Goal: Task Accomplishment & Management: Manage account settings

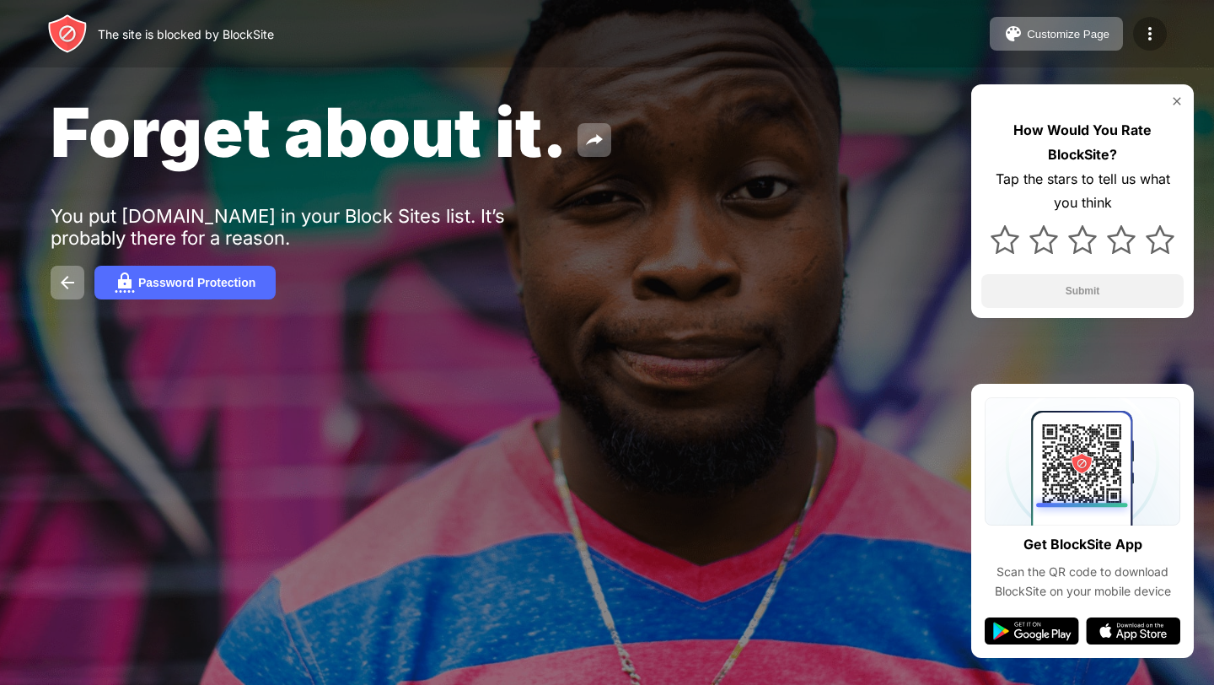
click at [1160, 30] on img at bounding box center [1150, 34] width 20 height 20
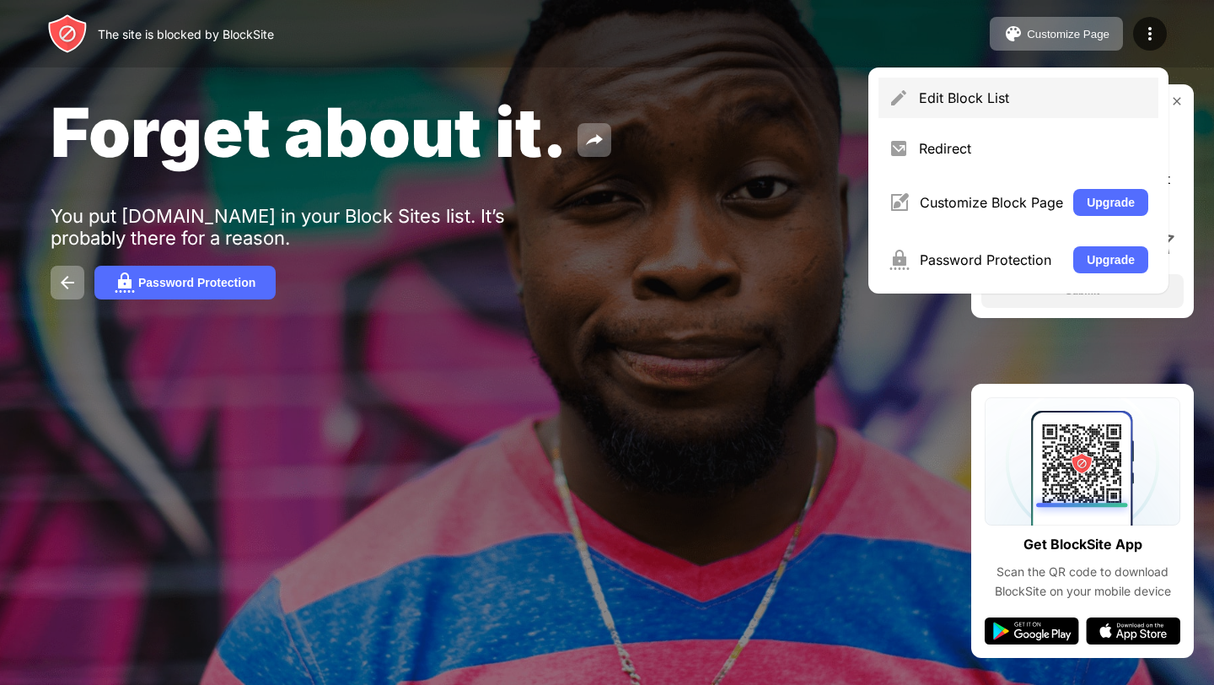
click at [1022, 95] on div "Edit Block List" at bounding box center [1033, 97] width 229 height 17
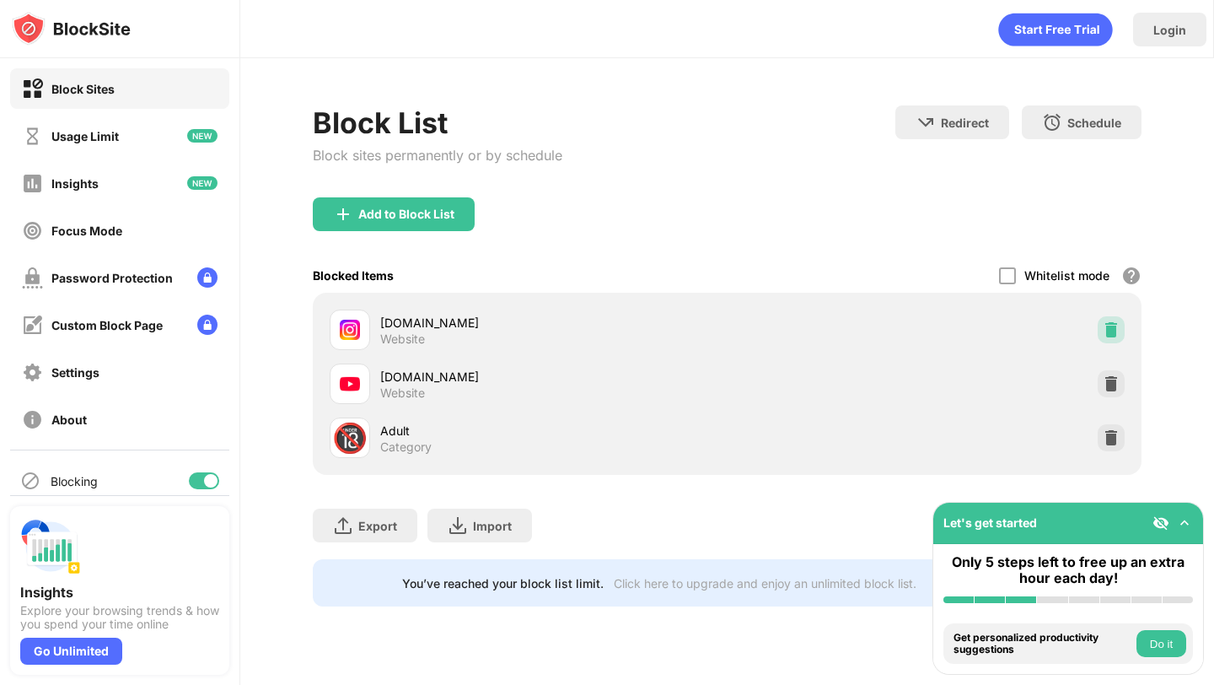
click at [1111, 325] on img at bounding box center [1111, 329] width 17 height 17
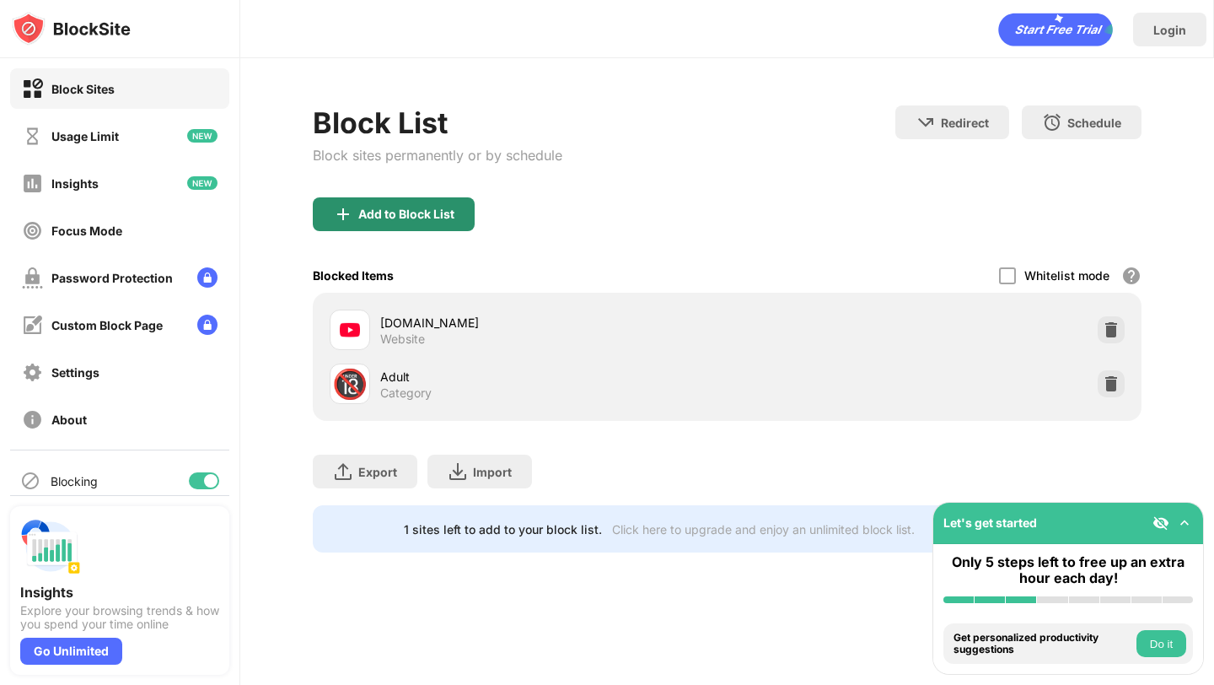
click at [440, 215] on div "Add to Block List" at bounding box center [406, 213] width 96 height 13
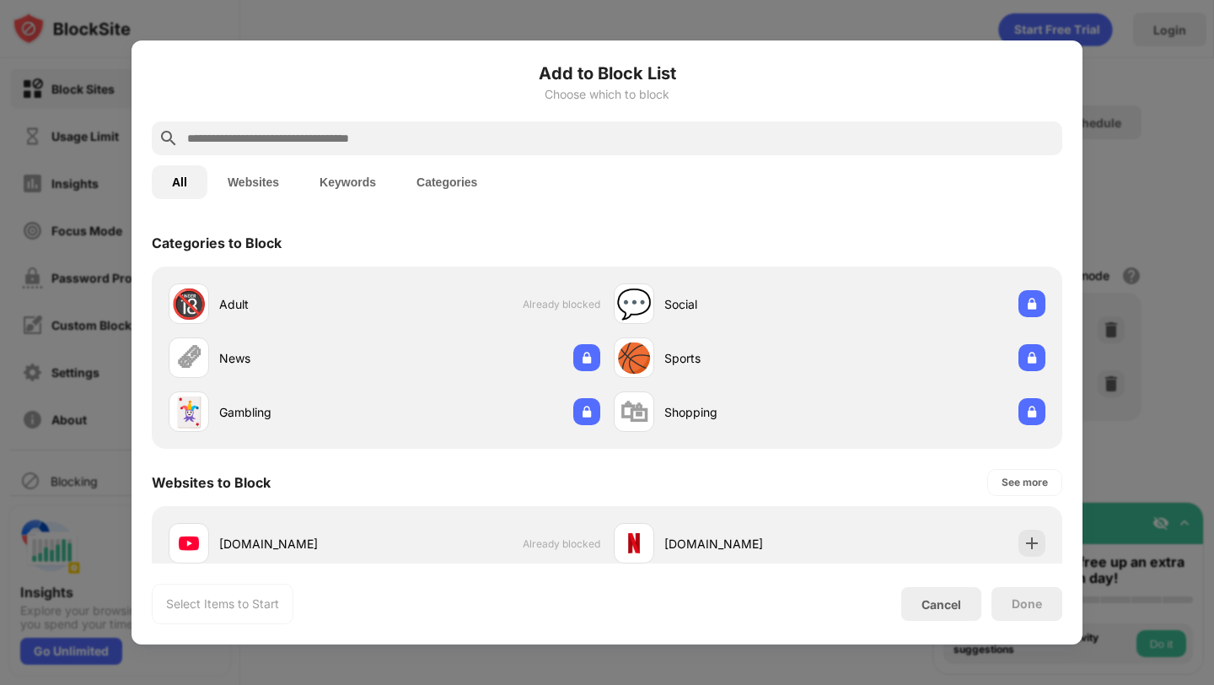
click at [450, 153] on div at bounding box center [607, 138] width 911 height 34
click at [452, 146] on input "text" at bounding box center [621, 138] width 870 height 20
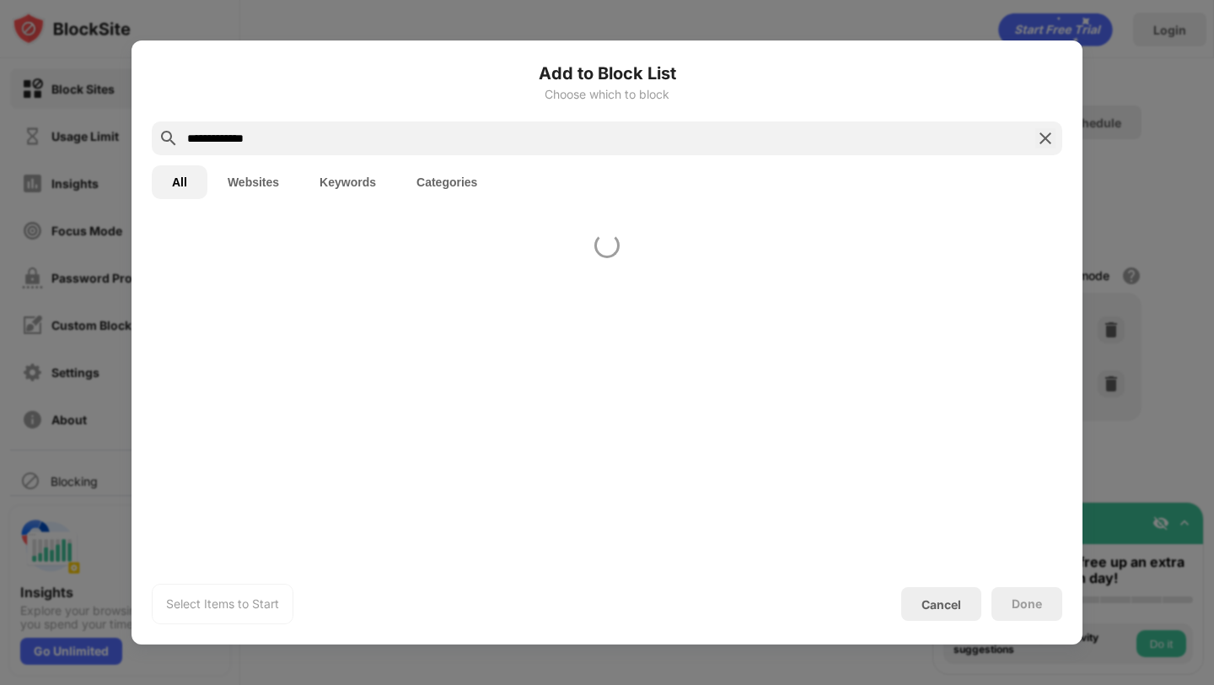
type input "**********"
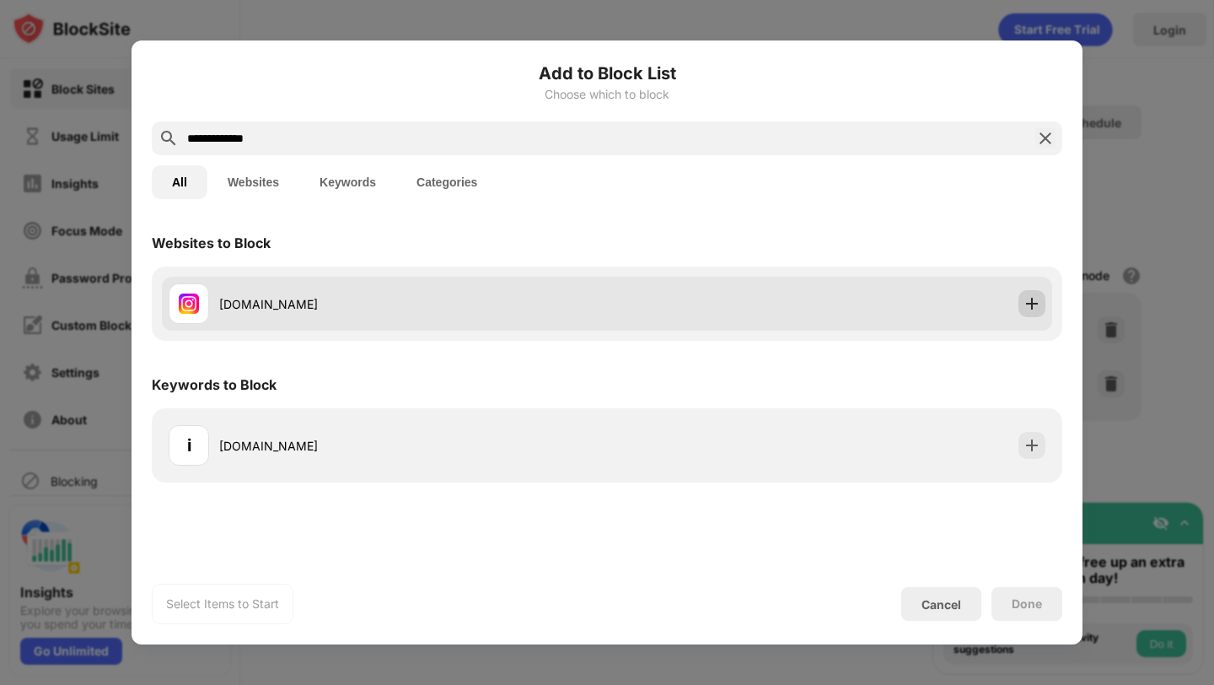
click at [1040, 310] on img at bounding box center [1032, 303] width 17 height 17
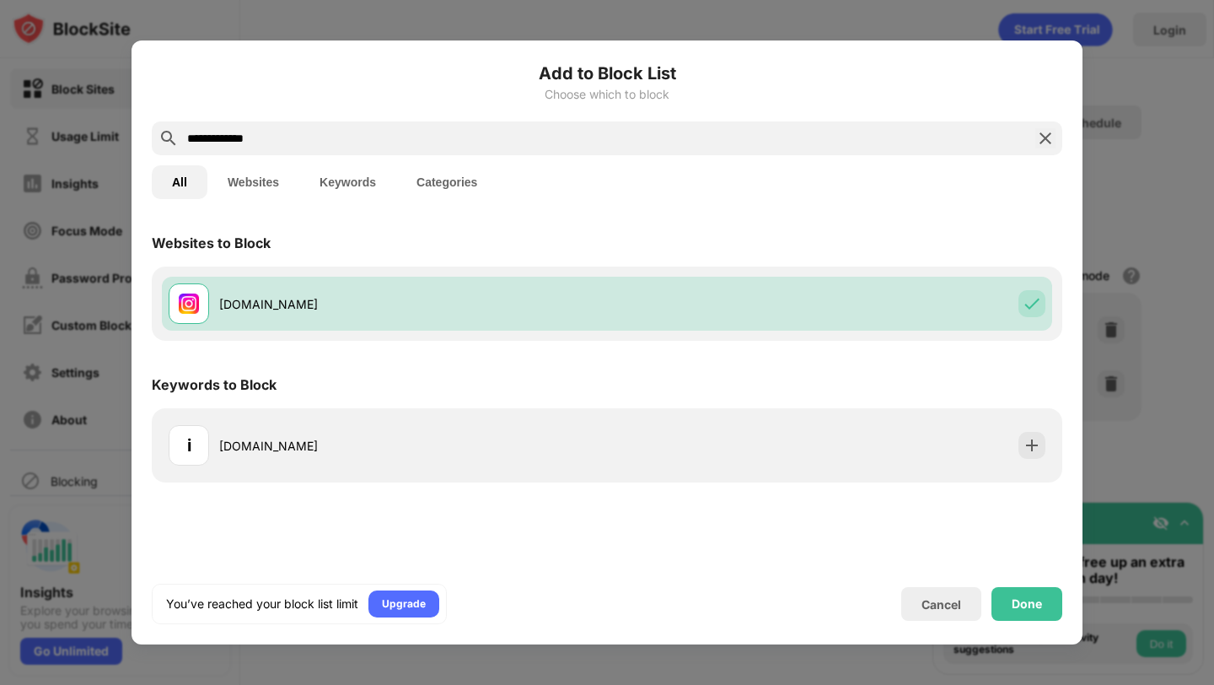
click at [1009, 586] on div "You’ve reached your block list limit Upgrade Cancel Done" at bounding box center [607, 604] width 911 height 40
click at [1008, 594] on div "Done" at bounding box center [1027, 604] width 71 height 34
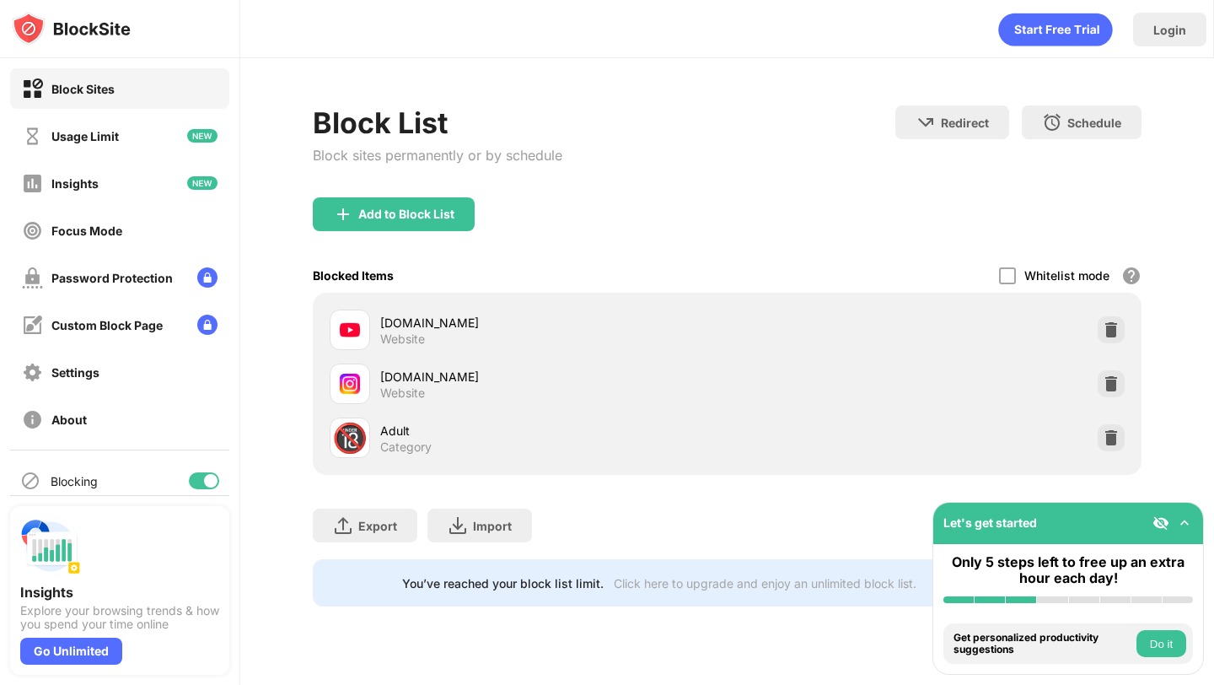
click at [785, 141] on div "Block List Block sites permanently or by schedule Redirect Choose a site to be …" at bounding box center [727, 151] width 828 height 92
